Goal: Task Accomplishment & Management: Manage account settings

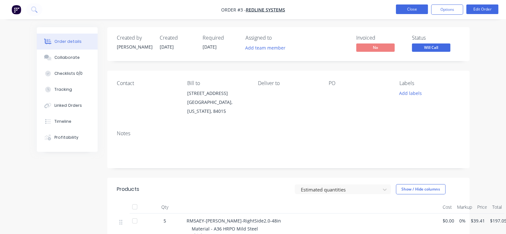
click at [407, 13] on button "Close" at bounding box center [412, 9] width 32 height 10
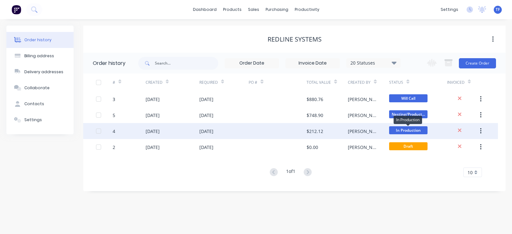
click at [391, 132] on span "In Production" at bounding box center [408, 130] width 38 height 8
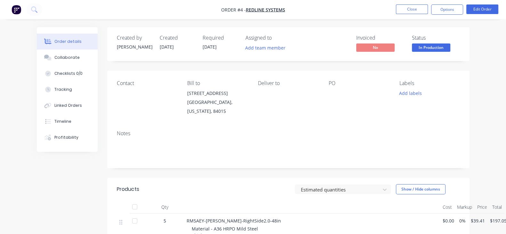
click at [449, 50] on span "In Production" at bounding box center [431, 47] width 38 height 8
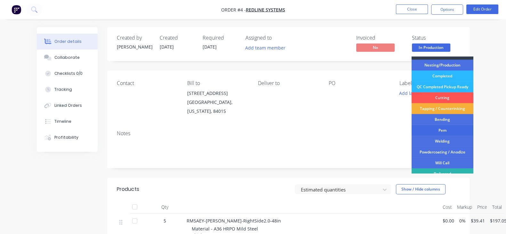
scroll to position [35, 0]
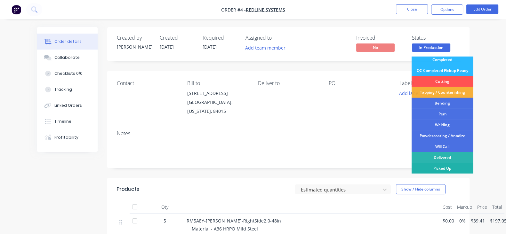
click at [450, 168] on div "Picked Up" at bounding box center [442, 168] width 62 height 11
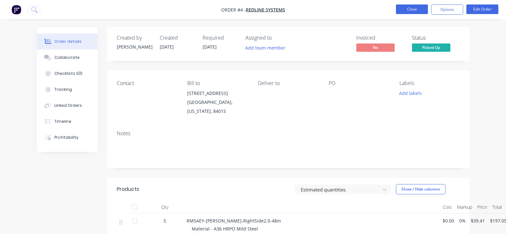
click at [401, 12] on button "Close" at bounding box center [412, 9] width 32 height 10
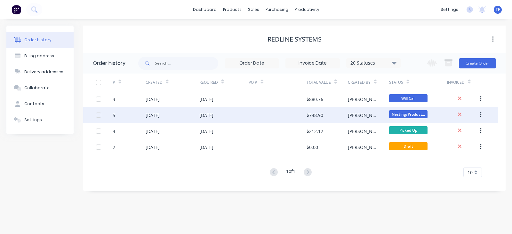
click at [416, 116] on span "Nesting/Product..." at bounding box center [408, 114] width 38 height 8
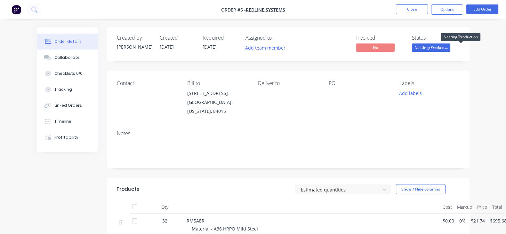
click at [450, 46] on span "Nesting/Product..." at bounding box center [431, 47] width 38 height 8
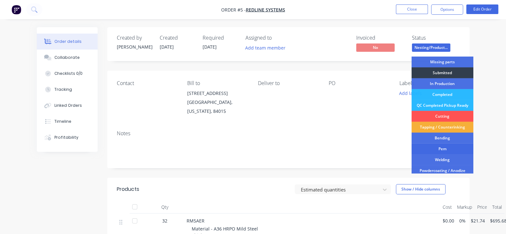
scroll to position [35, 0]
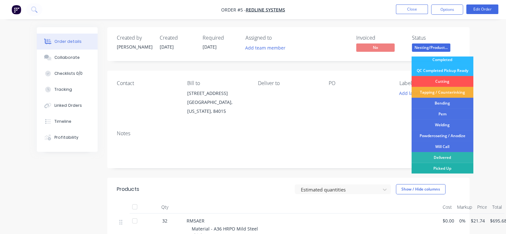
click at [447, 166] on div "Picked Up" at bounding box center [442, 168] width 62 height 11
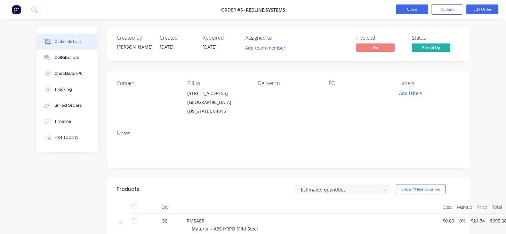
click at [400, 7] on button "Close" at bounding box center [412, 9] width 32 height 10
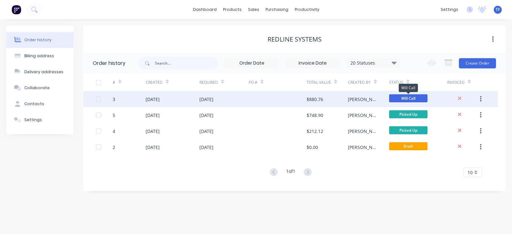
click at [412, 100] on span "Will Call" at bounding box center [408, 98] width 38 height 8
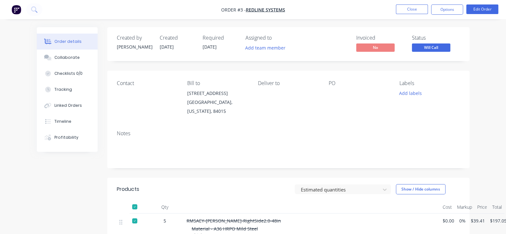
click at [450, 50] on span "Will Call" at bounding box center [431, 47] width 38 height 8
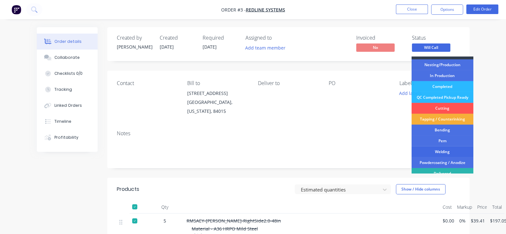
scroll to position [35, 0]
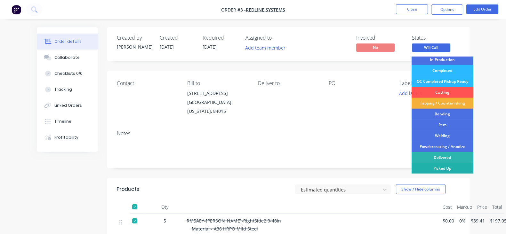
click at [449, 165] on div "Picked Up" at bounding box center [442, 168] width 62 height 11
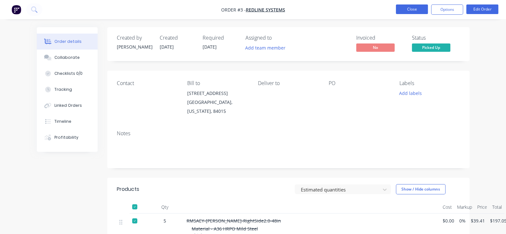
click at [417, 8] on button "Close" at bounding box center [412, 9] width 32 height 10
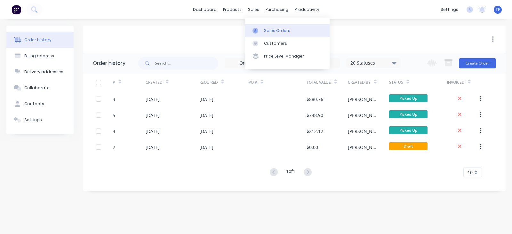
click at [262, 28] on link "Sales Orders" at bounding box center [287, 30] width 85 height 13
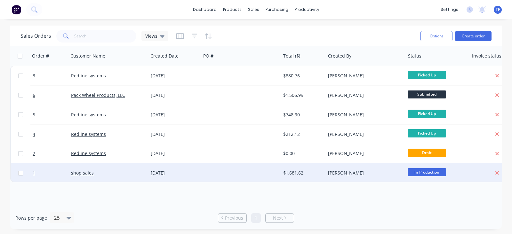
click at [384, 170] on div "[PERSON_NAME]" at bounding box center [363, 173] width 71 height 6
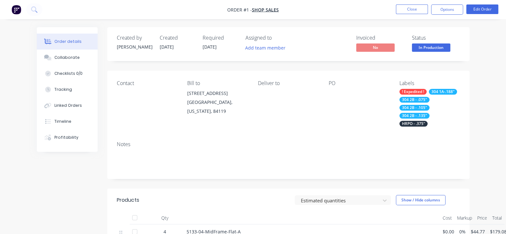
click at [450, 44] on span "In Production" at bounding box center [431, 47] width 38 height 8
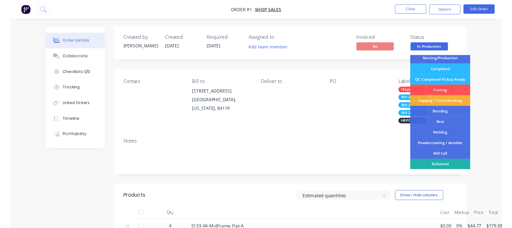
scroll to position [35, 0]
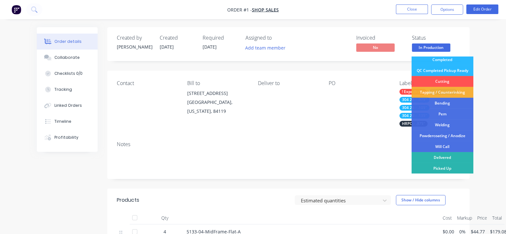
click at [454, 165] on div "Picked Up" at bounding box center [442, 168] width 62 height 11
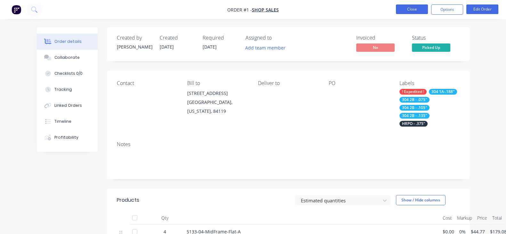
click at [406, 7] on button "Close" at bounding box center [412, 9] width 32 height 10
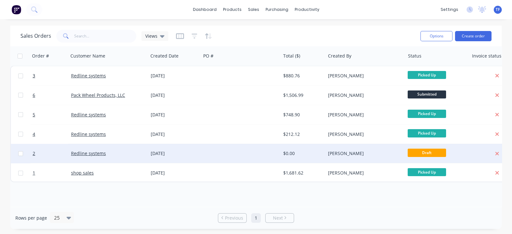
click at [20, 155] on input "checkbox" at bounding box center [20, 153] width 5 height 5
checkbox input "true"
click at [20, 157] on div at bounding box center [20, 153] width 19 height 19
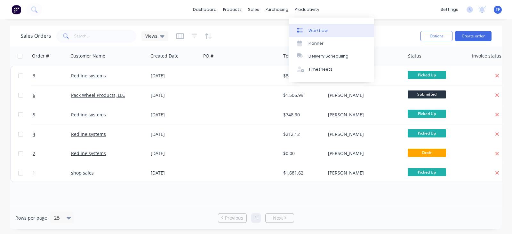
click at [304, 26] on link "Workflow" at bounding box center [331, 30] width 85 height 13
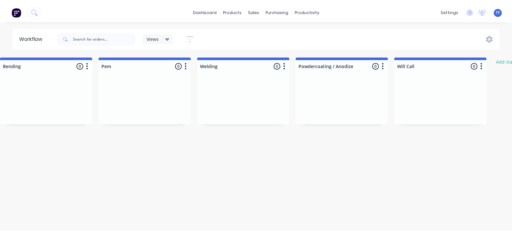
scroll to position [0, 801]
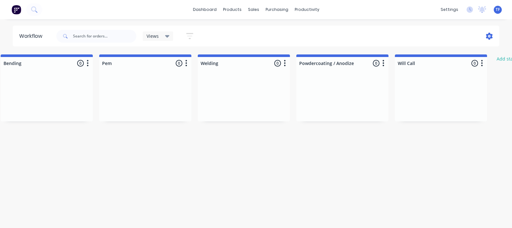
click at [489, 36] on icon at bounding box center [489, 36] width 2 height 2
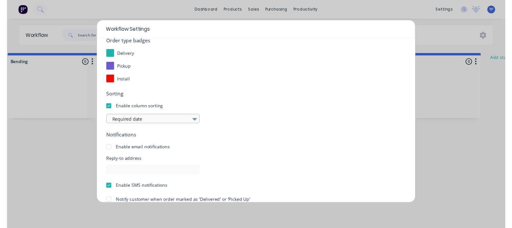
scroll to position [114, 0]
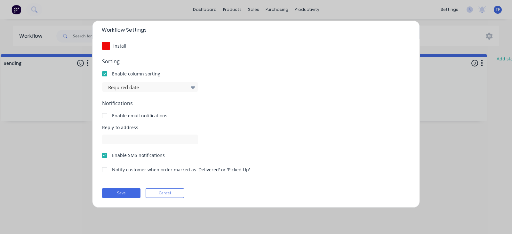
click at [104, 154] on div at bounding box center [104, 155] width 13 height 13
click at [124, 192] on button "Save" at bounding box center [121, 193] width 38 height 10
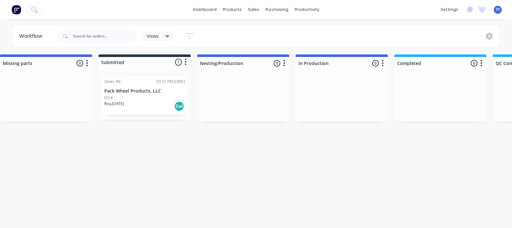
scroll to position [0, 0]
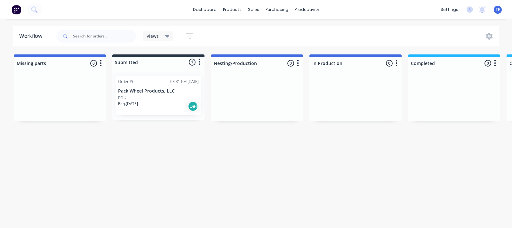
click at [164, 96] on div "PO #" at bounding box center [158, 98] width 81 height 6
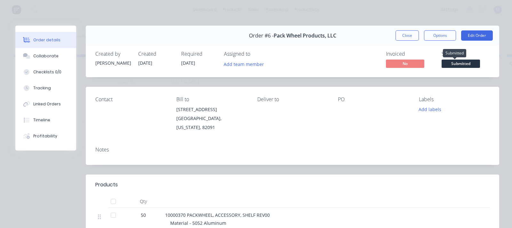
click at [444, 62] on span "Submitted" at bounding box center [460, 63] width 38 height 8
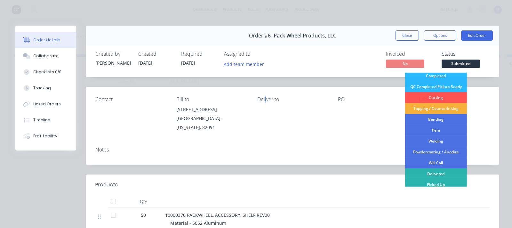
drag, startPoint x: 443, startPoint y: 130, endPoint x: 263, endPoint y: 129, distance: 180.0
click at [263, 129] on div "Contact Bill to 414 Gannett Drive Rock Springs, Wyoming, 82091 Deliver to PO La…" at bounding box center [292, 114] width 413 height 55
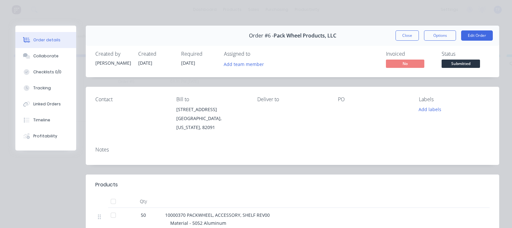
click at [390, 17] on div "Order details Collaborate Checklists 0/0 Tracking Linked Orders Timeline Profit…" at bounding box center [256, 114] width 512 height 228
click at [399, 33] on button "Close" at bounding box center [406, 35] width 23 height 10
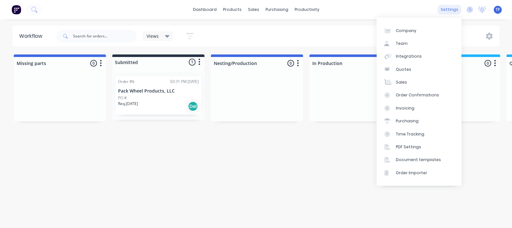
click at [454, 13] on div "settings" at bounding box center [449, 10] width 24 height 10
click at [420, 135] on div "Time Tracking" at bounding box center [410, 134] width 28 height 6
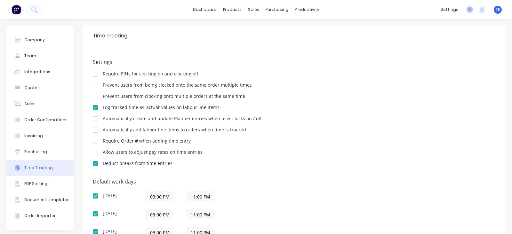
click at [466, 11] on icon at bounding box center [469, 9] width 6 height 6
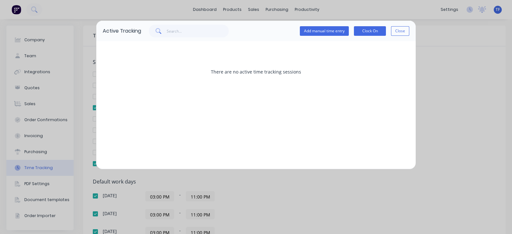
click at [435, 41] on div "Active Tracking Add manual time entry Clock On Close There are no active time t…" at bounding box center [256, 117] width 512 height 234
click at [404, 29] on button "Close" at bounding box center [400, 31] width 18 height 10
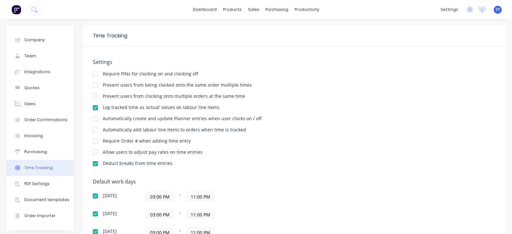
click at [495, 8] on span "TF" at bounding box center [497, 10] width 4 height 6
click at [285, 61] on h5 "Settings" at bounding box center [294, 62] width 403 height 6
click at [312, 34] on link "Workflow" at bounding box center [328, 30] width 85 height 13
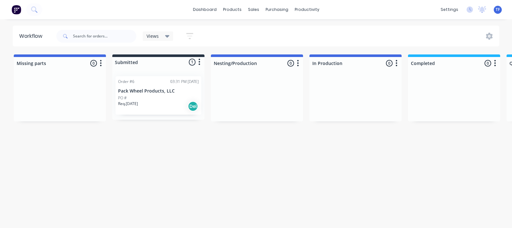
click at [193, 110] on div "Del" at bounding box center [193, 106] width 10 height 10
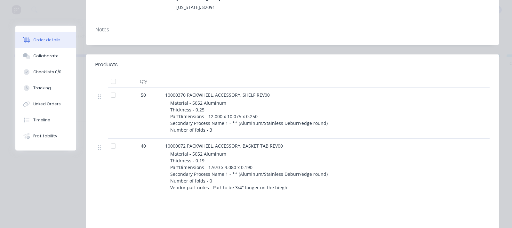
scroll to position [40, 0]
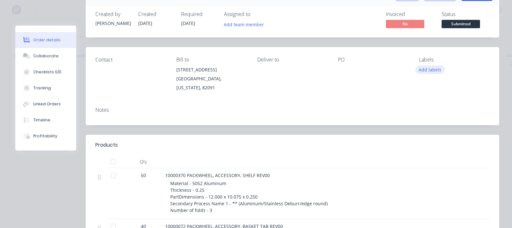
click at [421, 71] on button "Add labels" at bounding box center [429, 69] width 29 height 9
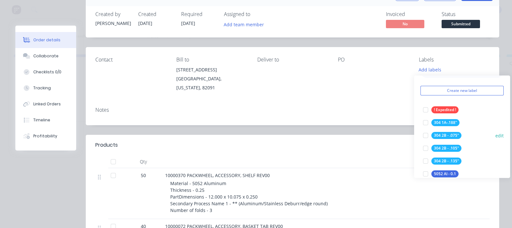
scroll to position [0, 0]
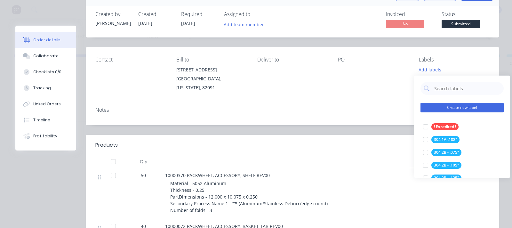
click at [475, 108] on button "Create new label" at bounding box center [461, 108] width 83 height 10
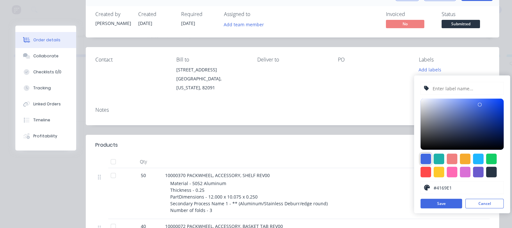
click at [427, 158] on div at bounding box center [425, 158] width 11 height 11
drag, startPoint x: 452, startPoint y: 186, endPoint x: 414, endPoint y: 189, distance: 38.2
click at [414, 189] on div "#4169E1 hex #4169E1 Save Cancel" at bounding box center [462, 144] width 96 height 138
type input "5052 AL"
click at [481, 201] on button "Cancel" at bounding box center [484, 204] width 38 height 10
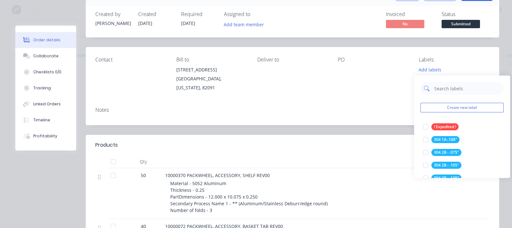
click at [440, 90] on input "text" at bounding box center [466, 88] width 67 height 13
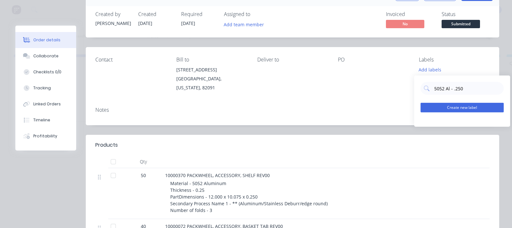
type input "5052 Al - .250"
click at [444, 104] on button "Create new label" at bounding box center [461, 108] width 83 height 10
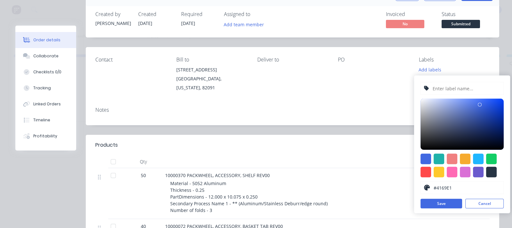
drag, startPoint x: 457, startPoint y: 191, endPoint x: 412, endPoint y: 195, distance: 44.7
click at [412, 189] on body "dashboard products sales purchasing productivity dashboard products Product Cat…" at bounding box center [256, 94] width 512 height 189
drag, startPoint x: 460, startPoint y: 187, endPoint x: 423, endPoint y: 189, distance: 37.2
click at [423, 189] on div "#4169E1" at bounding box center [461, 187] width 83 height 13
type input "5052 AL - 5052"
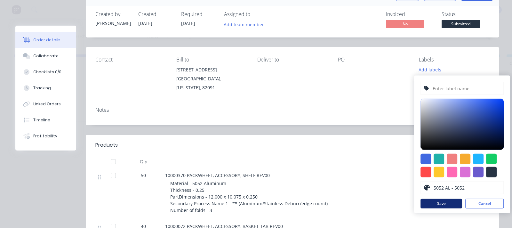
click at [441, 202] on button "Save" at bounding box center [441, 204] width 42 height 10
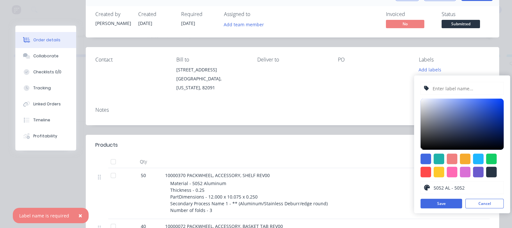
drag, startPoint x: 470, startPoint y: 186, endPoint x: 433, endPoint y: 188, distance: 36.8
click at [433, 188] on input "5052 AL - 5052" at bounding box center [466, 187] width 67 height 12
click at [428, 154] on div at bounding box center [425, 158] width 11 height 11
type input "#4169E1"
click at [439, 91] on input "text" at bounding box center [466, 88] width 68 height 12
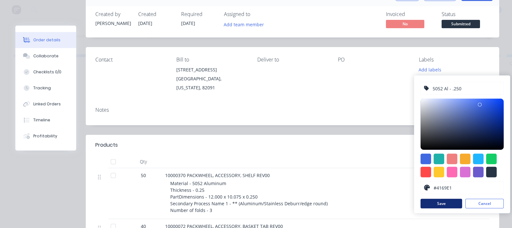
type input "5052 Al - .250"
click at [441, 205] on button "Save" at bounding box center [441, 204] width 42 height 10
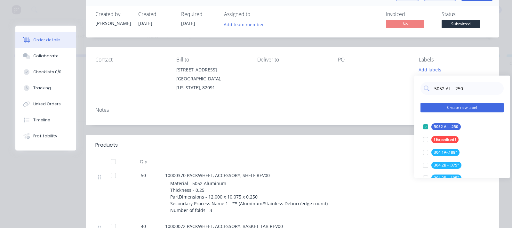
click at [467, 108] on button "Create new label" at bounding box center [461, 108] width 83 height 10
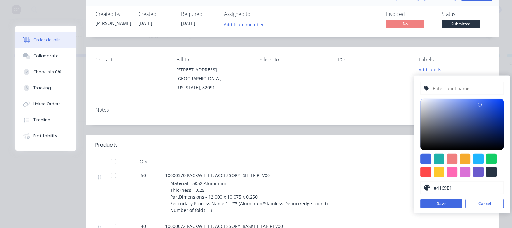
click at [456, 90] on input "text" at bounding box center [466, 88] width 68 height 12
type input "5052 Al - .190"
click at [434, 206] on button "Save" at bounding box center [441, 204] width 42 height 10
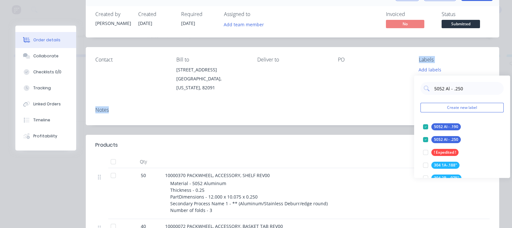
click at [357, 95] on div "Contact Bill to 414 Gannett Drive Rock Springs, Wyoming, 82091 Deliver to PO La…" at bounding box center [292, 86] width 413 height 78
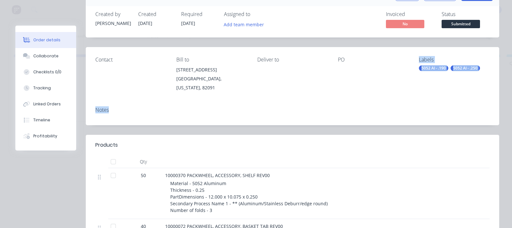
click at [393, 107] on div "Notes" at bounding box center [292, 110] width 394 height 6
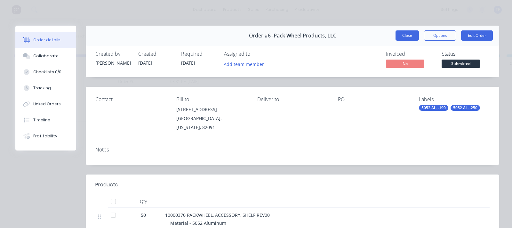
click at [401, 35] on button "Close" at bounding box center [406, 35] width 23 height 10
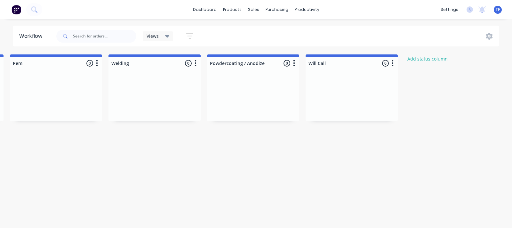
scroll to position [0, 887]
click at [395, 63] on icon "button" at bounding box center [396, 63] width 2 height 6
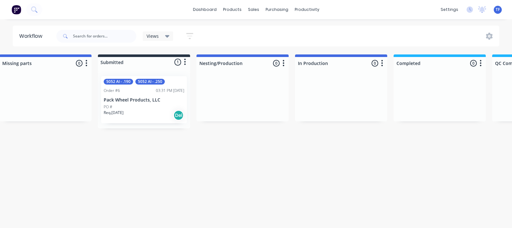
scroll to position [0, 0]
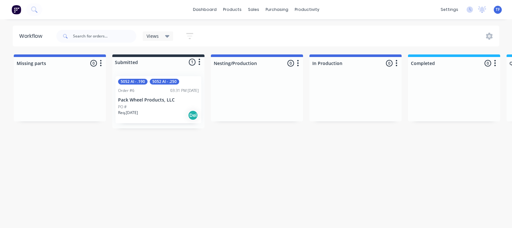
click at [101, 65] on icon "button" at bounding box center [101, 63] width 2 height 8
click at [63, 75] on span "Status colour" at bounding box center [61, 77] width 28 height 7
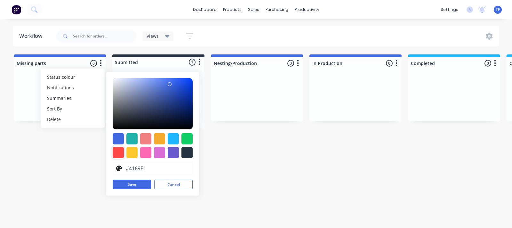
click at [118, 149] on div at bounding box center [118, 152] width 11 height 11
type input "#FF4949"
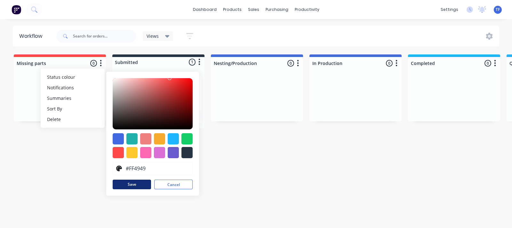
click at [141, 185] on button "Save" at bounding box center [132, 184] width 38 height 10
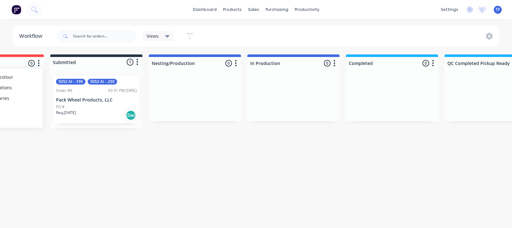
scroll to position [0, 75]
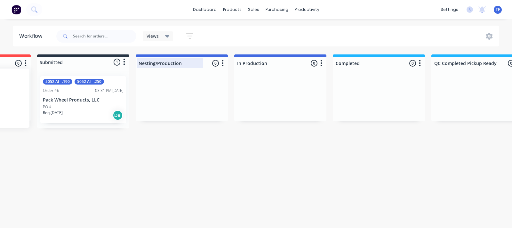
click at [216, 61] on div at bounding box center [182, 63] width 92 height 12
click at [222, 61] on icon "button" at bounding box center [223, 63] width 2 height 8
click at [197, 80] on button "Status colour" at bounding box center [194, 77] width 64 height 11
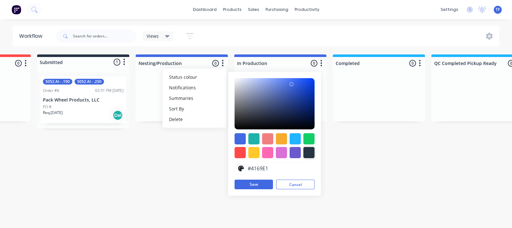
click at [310, 153] on div at bounding box center [308, 152] width 11 height 11
type input "#273444"
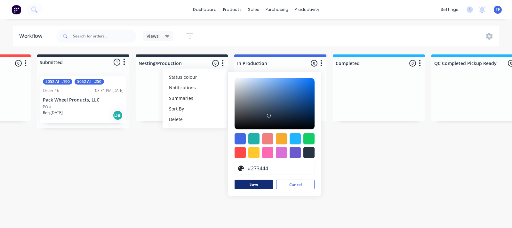
click at [259, 183] on button "Save" at bounding box center [253, 184] width 38 height 10
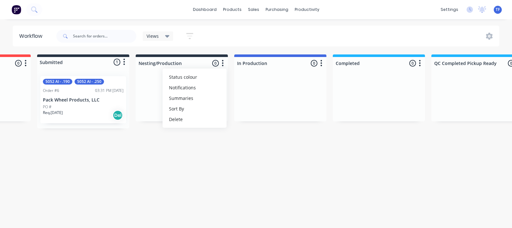
click at [323, 64] on button "button" at bounding box center [321, 63] width 8 height 8
click at [299, 82] on button "Status colour" at bounding box center [293, 77] width 64 height 11
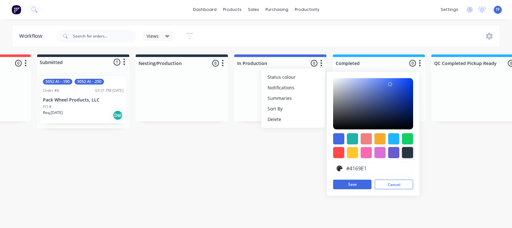
click at [408, 149] on div at bounding box center [407, 152] width 11 height 11
type input "#273444"
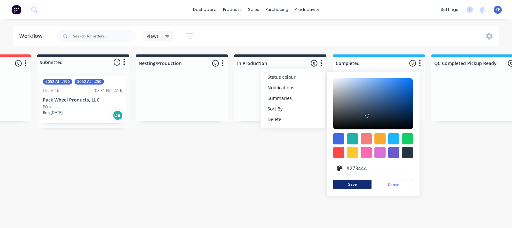
click at [359, 186] on button "Save" at bounding box center [352, 184] width 38 height 10
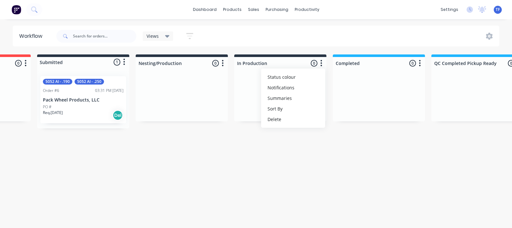
click at [419, 63] on icon "button" at bounding box center [420, 63] width 2 height 6
click at [393, 76] on span "Status colour" at bounding box center [380, 77] width 28 height 7
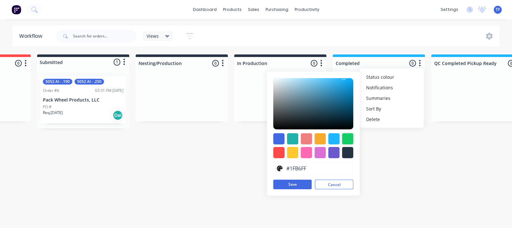
click at [344, 140] on div at bounding box center [347, 138] width 11 height 11
type input "#13CE66"
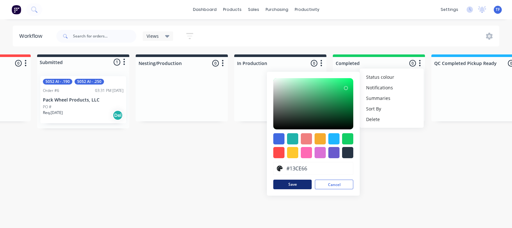
click at [297, 187] on button "Save" at bounding box center [292, 184] width 38 height 10
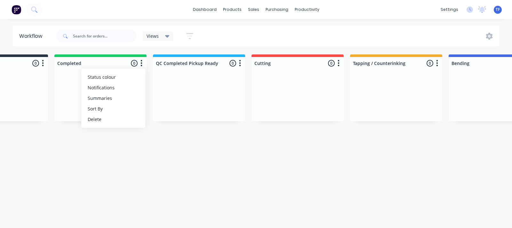
scroll to position [0, 423]
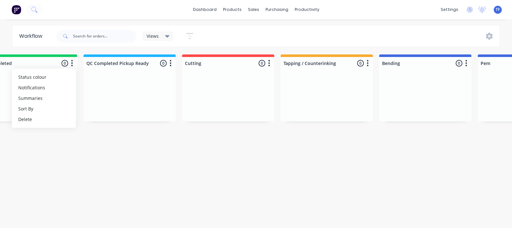
click at [168, 106] on div at bounding box center [129, 97] width 92 height 48
click at [171, 62] on icon "button" at bounding box center [170, 63] width 2 height 8
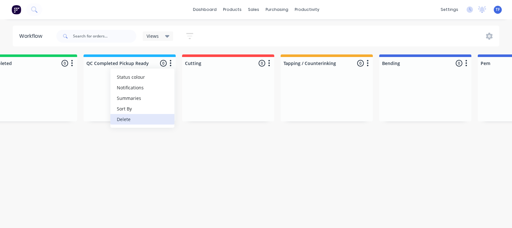
click at [142, 117] on button "Delete" at bounding box center [142, 119] width 64 height 11
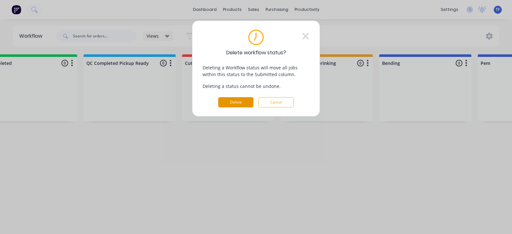
click at [243, 100] on button "Delete" at bounding box center [235, 102] width 35 height 10
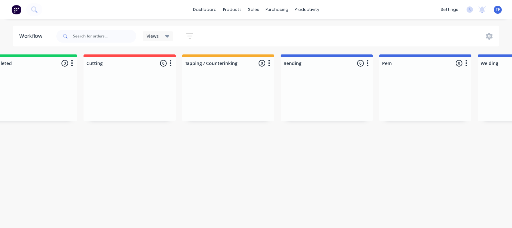
click at [172, 63] on button "button" at bounding box center [171, 63] width 8 height 8
click at [141, 79] on span "Status colour" at bounding box center [131, 77] width 28 height 7
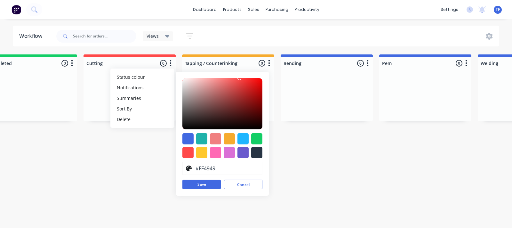
click at [234, 136] on div at bounding box center [222, 145] width 80 height 25
click at [234, 134] on div at bounding box center [229, 138] width 11 height 11
type input "#F6AB2F"
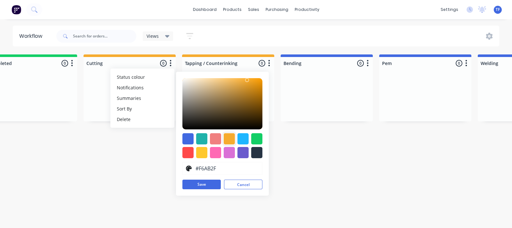
click at [230, 139] on div at bounding box center [229, 138] width 11 height 11
click at [195, 186] on button "Save" at bounding box center [201, 184] width 38 height 10
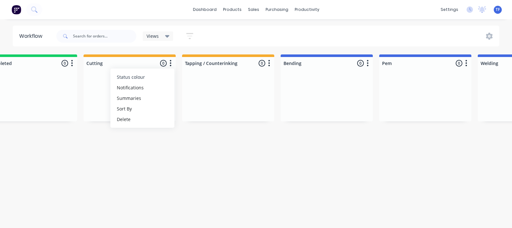
click at [154, 77] on button "Status colour" at bounding box center [142, 77] width 64 height 11
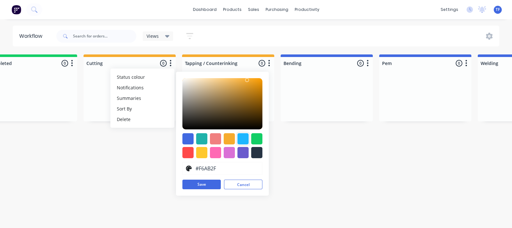
click at [243, 137] on div at bounding box center [242, 138] width 11 height 11
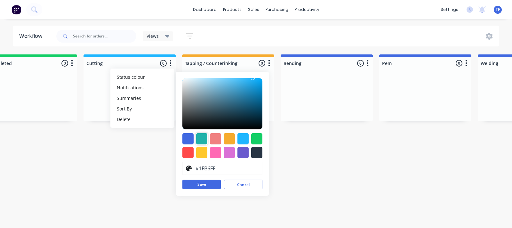
click at [205, 134] on div at bounding box center [201, 138] width 11 height 11
type input "#20B2AA"
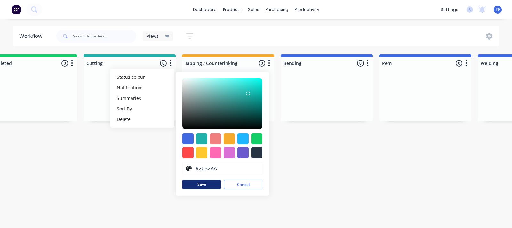
click at [200, 184] on button "Save" at bounding box center [201, 184] width 38 height 10
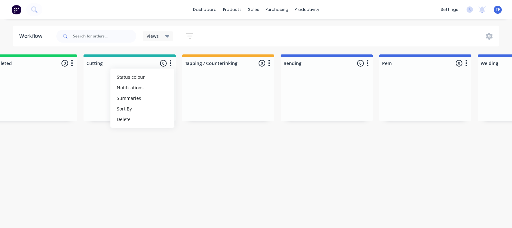
click at [271, 66] on button "button" at bounding box center [269, 63] width 8 height 8
click at [245, 80] on button "Status colour" at bounding box center [241, 77] width 64 height 11
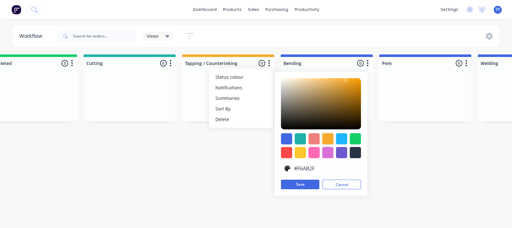
click at [325, 137] on div at bounding box center [327, 138] width 11 height 11
click at [303, 183] on button "Save" at bounding box center [300, 184] width 38 height 10
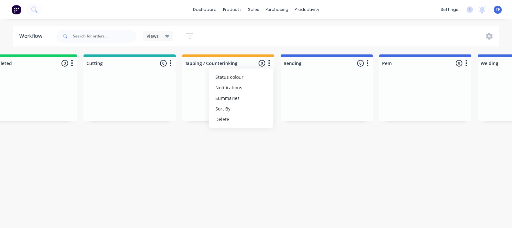
click at [369, 63] on button "button" at bounding box center [368, 63] width 8 height 8
click at [350, 78] on button "Status colour" at bounding box center [339, 77] width 64 height 11
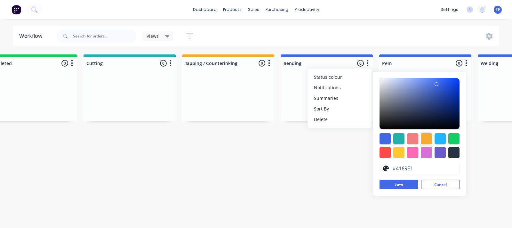
click at [424, 135] on div at bounding box center [425, 138] width 11 height 11
type input "#F6AB2F"
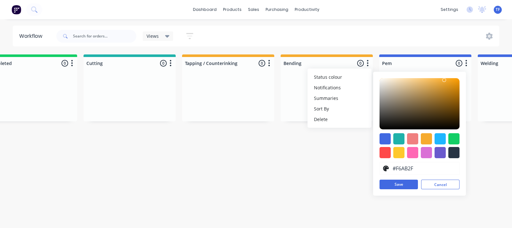
click at [465, 61] on icon "button" at bounding box center [466, 63] width 2 height 8
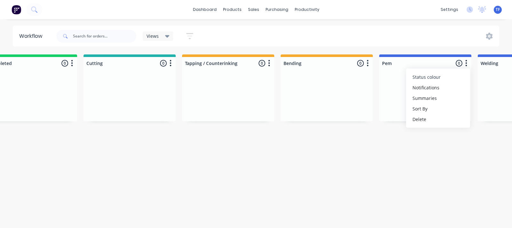
click at [417, 79] on span "Status colour" at bounding box center [426, 77] width 28 height 7
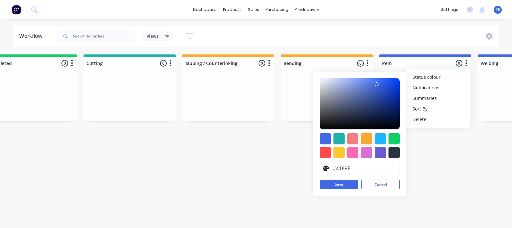
click at [367, 141] on div at bounding box center [366, 138] width 11 height 11
type input "#F6AB2F"
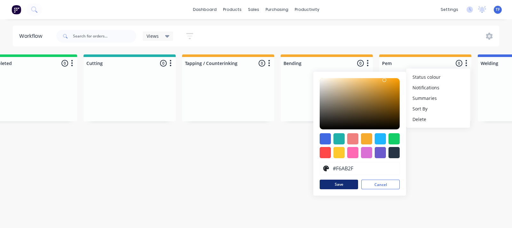
click at [353, 188] on button "Save" at bounding box center [338, 184] width 38 height 10
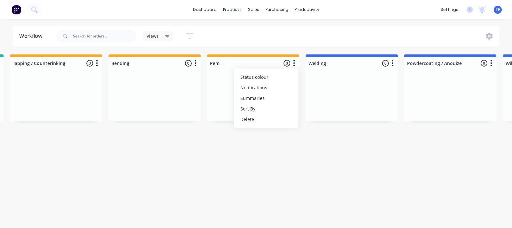
scroll to position [0, 599]
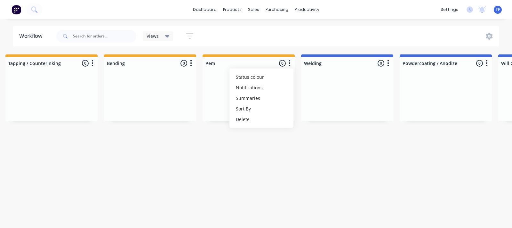
click at [387, 65] on icon "button" at bounding box center [388, 63] width 2 height 8
click at [376, 85] on button "Notifications" at bounding box center [360, 87] width 64 height 11
click at [380, 77] on button "Status colour" at bounding box center [360, 77] width 64 height 11
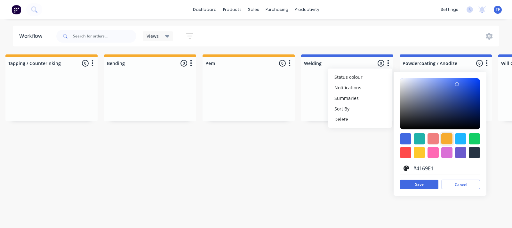
click at [442, 138] on div at bounding box center [446, 138] width 11 height 11
type input "#F6AB2F"
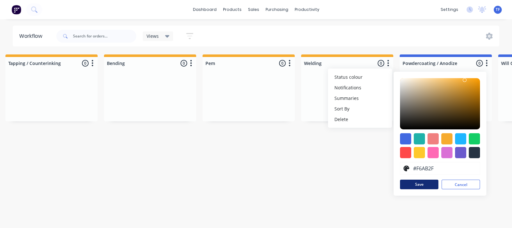
click at [406, 187] on button "Save" at bounding box center [419, 184] width 38 height 10
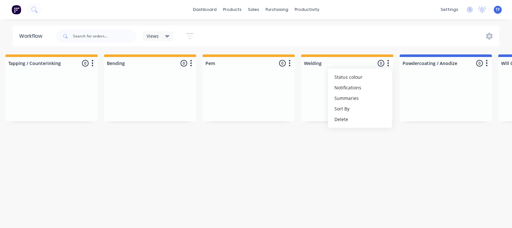
click at [486, 62] on icon "button" at bounding box center [487, 63] width 2 height 6
click at [474, 76] on button "Status colour" at bounding box center [458, 77] width 64 height 11
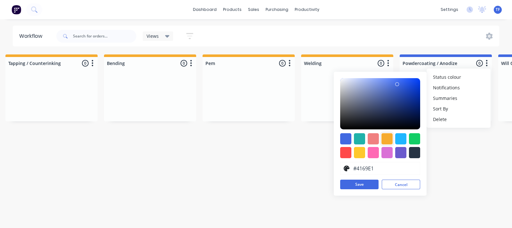
click at [390, 137] on div at bounding box center [386, 138] width 11 height 11
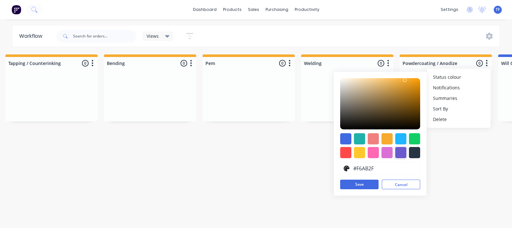
click at [398, 154] on div at bounding box center [400, 152] width 11 height 11
type input "#6A5ACD"
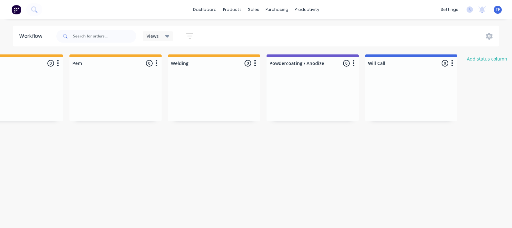
scroll to position [0, 733]
click at [450, 61] on icon "button" at bounding box center [451, 63] width 2 height 8
click at [428, 79] on button "Status colour" at bounding box center [423, 77] width 64 height 11
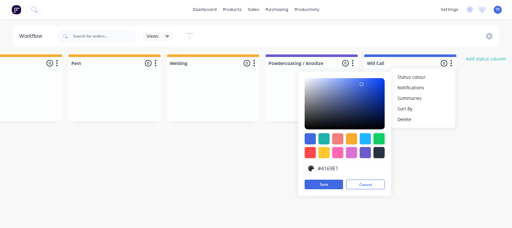
click at [374, 141] on div at bounding box center [378, 138] width 11 height 11
type input "#13CE66"
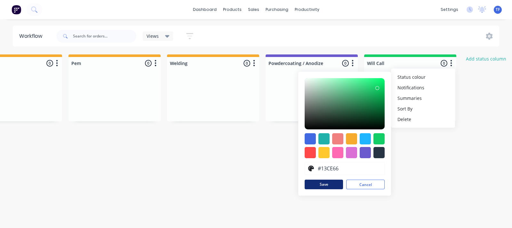
click at [323, 186] on button "Save" at bounding box center [323, 184] width 38 height 10
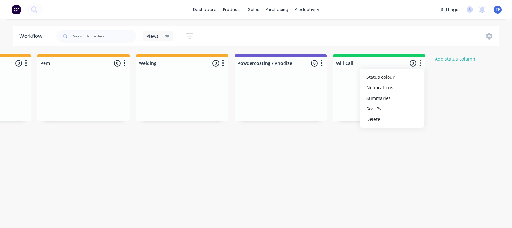
scroll to position [0, 772]
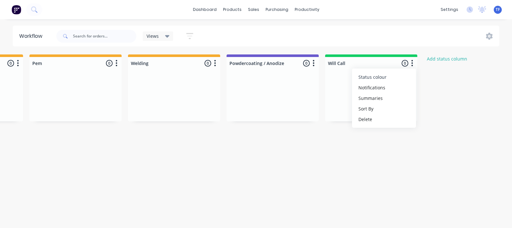
click at [390, 77] on button "Status colour" at bounding box center [384, 77] width 64 height 11
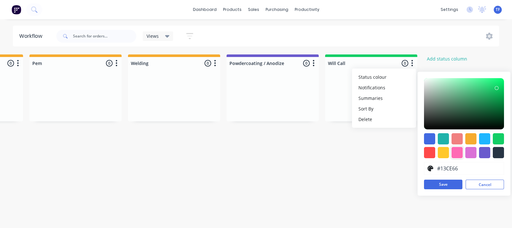
click at [452, 153] on div at bounding box center [456, 152] width 11 height 11
type input "#FF69B4"
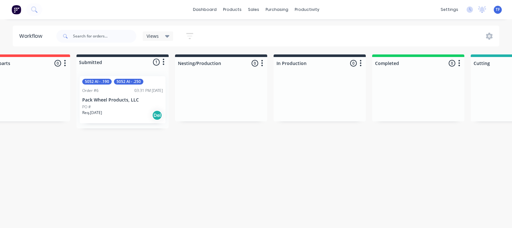
scroll to position [0, 0]
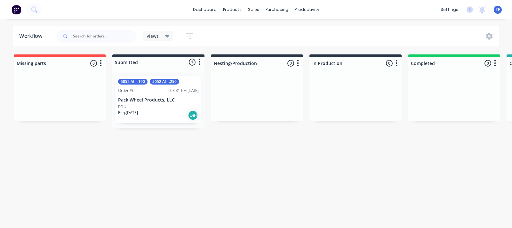
click at [91, 192] on div "Workflow Views Save new view None (Default) edit Show/Hide statuses Show line i…" at bounding box center [256, 120] width 512 height 189
click at [173, 115] on div "Req. 04/10/25 Del" at bounding box center [158, 115] width 81 height 11
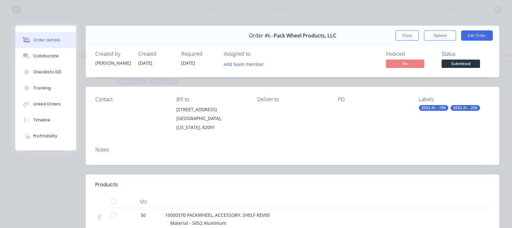
click at [457, 63] on span "Submitted" at bounding box center [460, 63] width 38 height 8
click at [403, 34] on button "Close" at bounding box center [406, 35] width 23 height 10
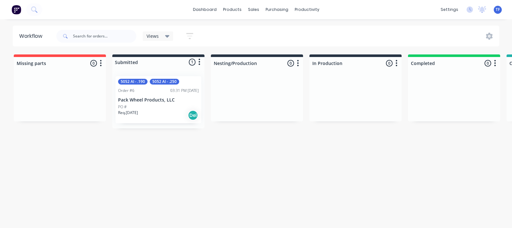
click at [175, 103] on div "5052 Al - .190 5052 Al - .250 Order #6 03:31 PM [DATE] Pack Wheel Products, LLC…" at bounding box center [158, 99] width 86 height 47
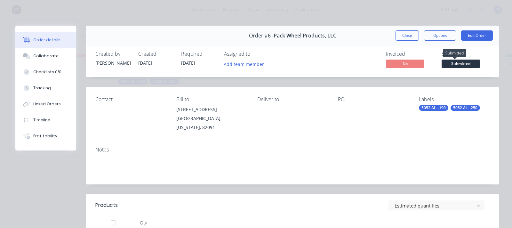
click at [459, 65] on span "Submitted" at bounding box center [460, 63] width 38 height 8
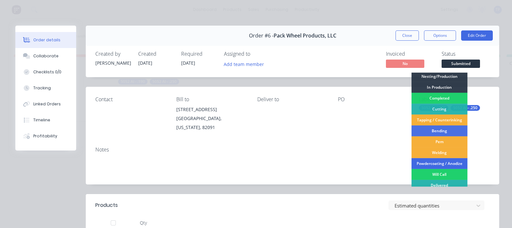
scroll to position [24, 0]
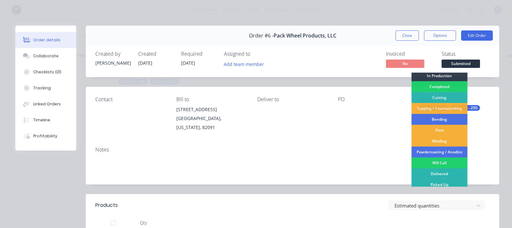
click at [382, 146] on div "Notes" at bounding box center [292, 149] width 394 height 6
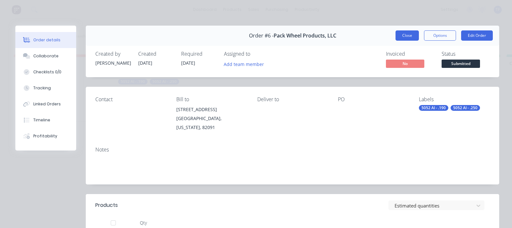
click at [397, 37] on button "Close" at bounding box center [406, 35] width 23 height 10
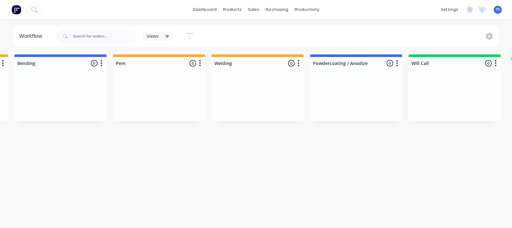
scroll to position [0, 686]
click at [398, 65] on button "button" at bounding box center [400, 63] width 8 height 8
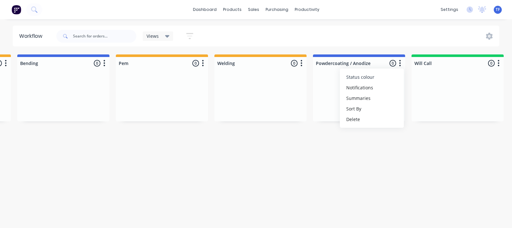
click at [378, 81] on button "Status colour" at bounding box center [372, 77] width 64 height 11
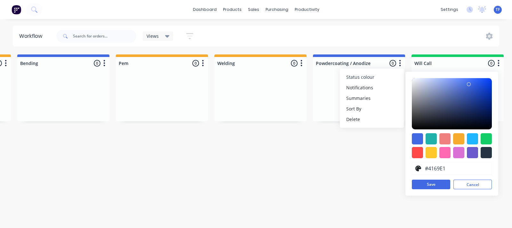
click at [376, 77] on button "Status colour" at bounding box center [372, 77] width 64 height 11
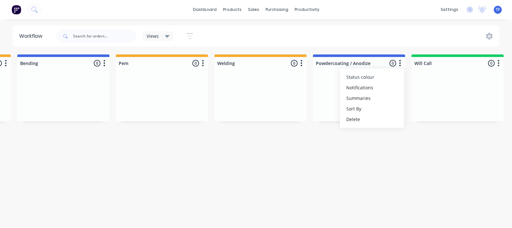
click at [378, 77] on button "Status colour" at bounding box center [372, 77] width 64 height 11
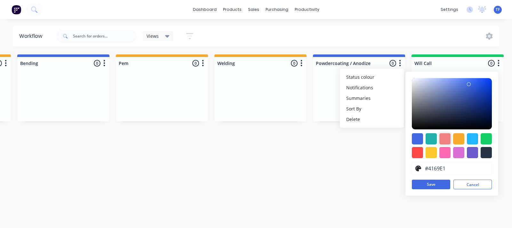
click at [445, 138] on div at bounding box center [444, 138] width 11 height 11
type input "#F08080"
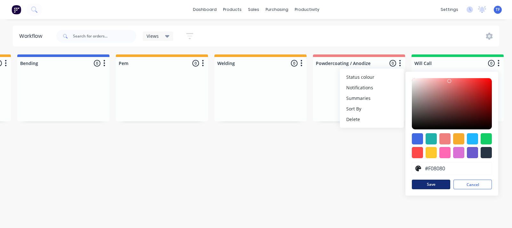
click at [425, 182] on button "Save" at bounding box center [431, 184] width 38 height 10
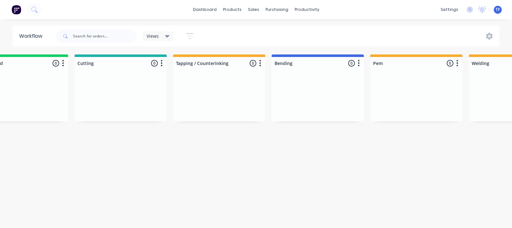
scroll to position [0, 435]
click at [160, 63] on button "button" at bounding box center [159, 63] width 8 height 8
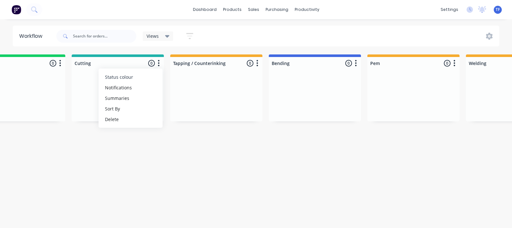
click at [150, 77] on button "Status colour" at bounding box center [130, 77] width 64 height 11
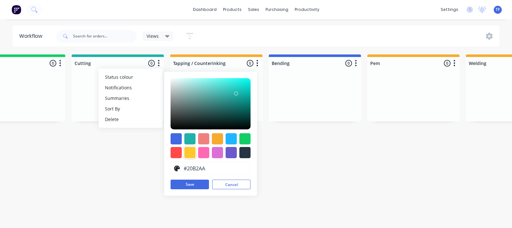
click at [189, 153] on div at bounding box center [189, 152] width 11 height 11
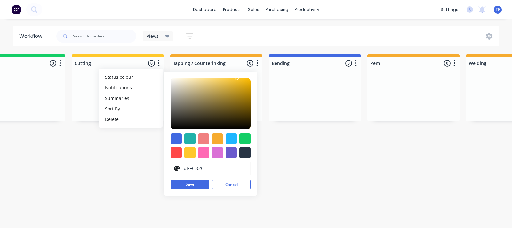
click at [216, 142] on div at bounding box center [217, 138] width 11 height 11
type input "#F6AB2F"
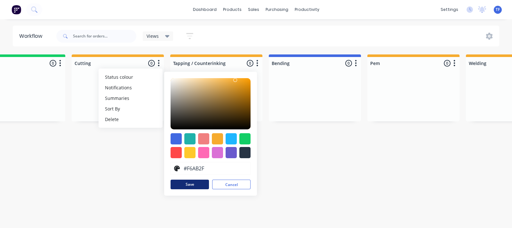
click at [189, 185] on button "Save" at bounding box center [189, 184] width 38 height 10
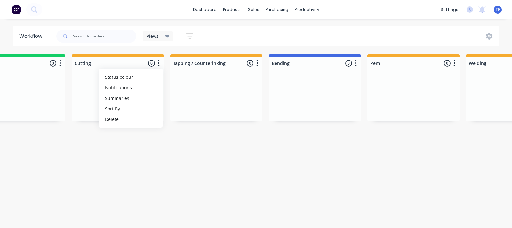
click at [355, 64] on icon "button" at bounding box center [356, 63] width 2 height 8
click at [333, 82] on button "Notifications" at bounding box center [327, 87] width 64 height 11
click at [333, 77] on button "Status colour" at bounding box center [327, 77] width 64 height 11
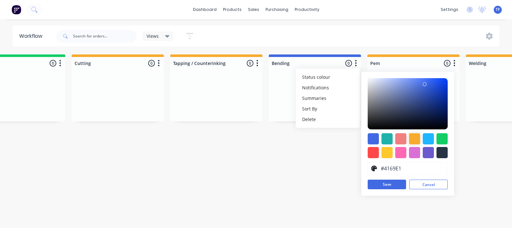
click at [413, 138] on div at bounding box center [414, 138] width 11 height 11
type input "#F6AB2F"
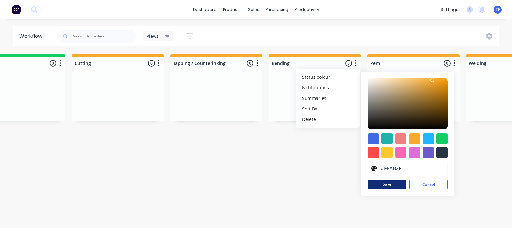
click at [374, 188] on button "Save" at bounding box center [386, 184] width 38 height 10
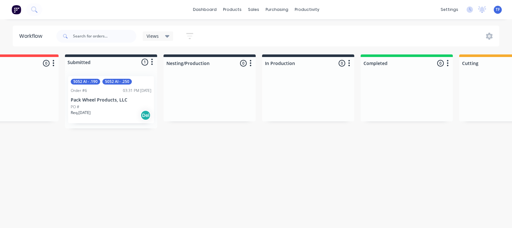
scroll to position [0, 0]
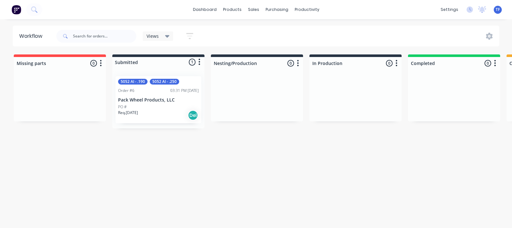
click at [145, 104] on div "PO #" at bounding box center [158, 107] width 81 height 6
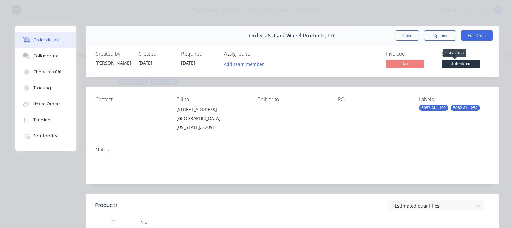
click at [461, 63] on span "Submitted" at bounding box center [460, 63] width 38 height 8
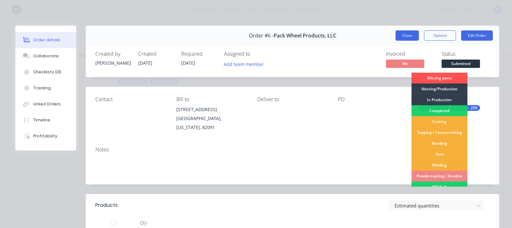
click at [395, 37] on button "Close" at bounding box center [406, 35] width 23 height 10
